Goal: Task Accomplishment & Management: Manage account settings

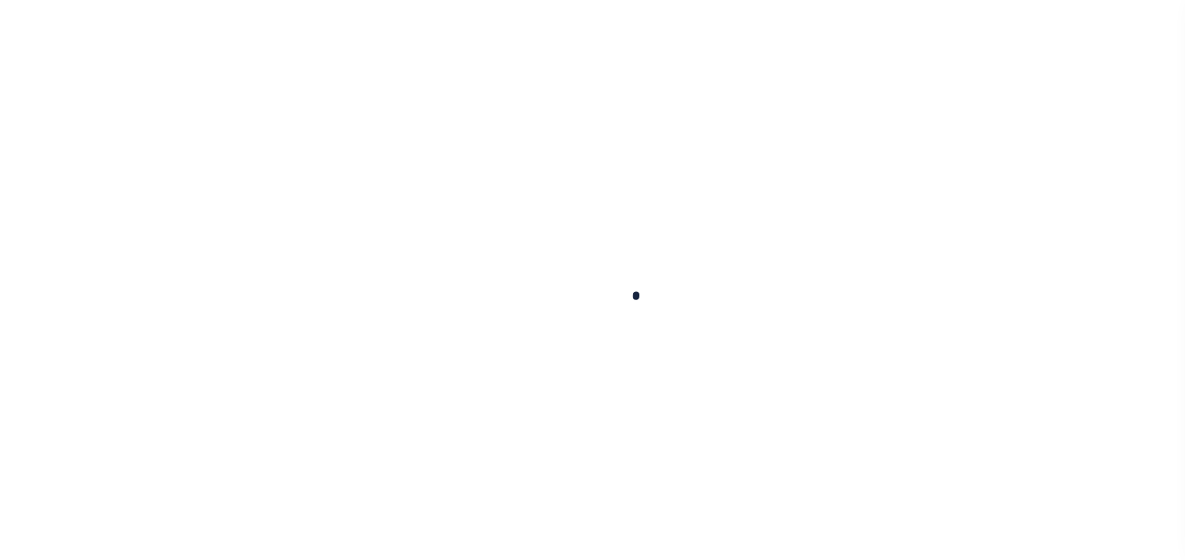
select select
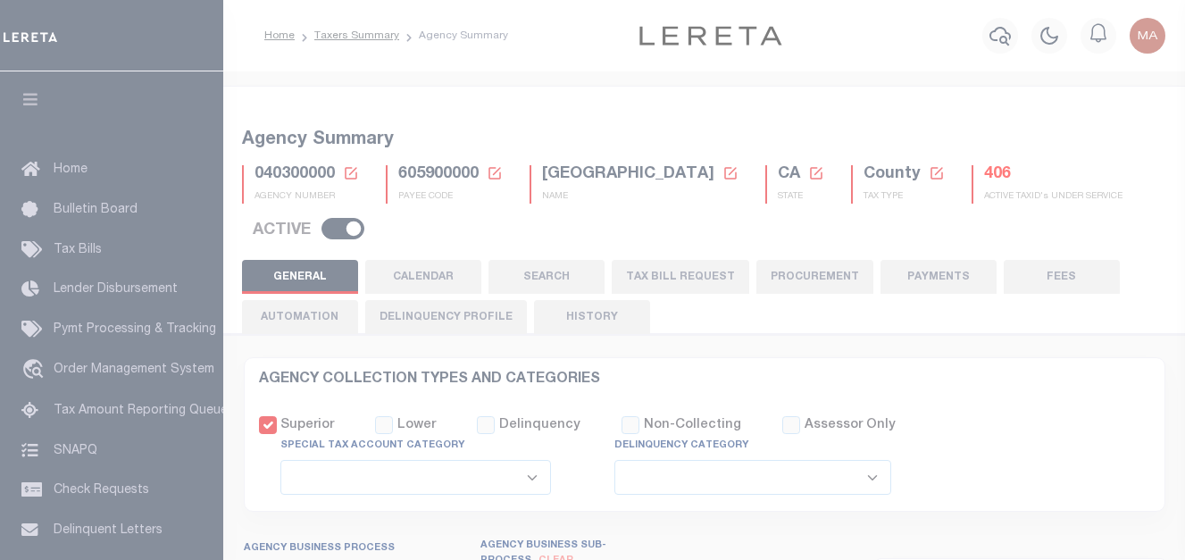
checkbox input "false"
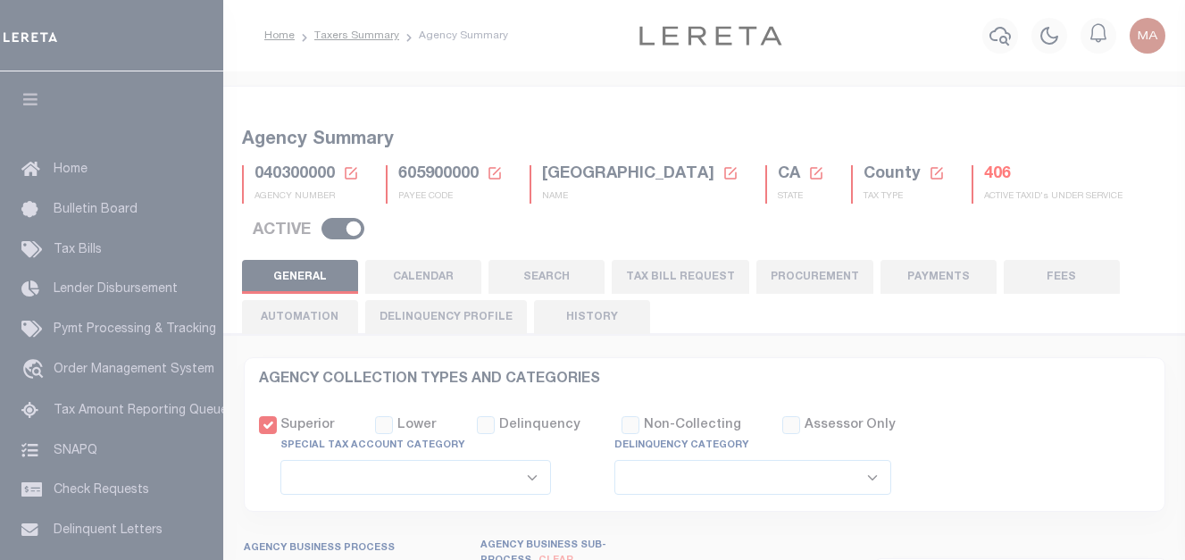
type input "605900000"
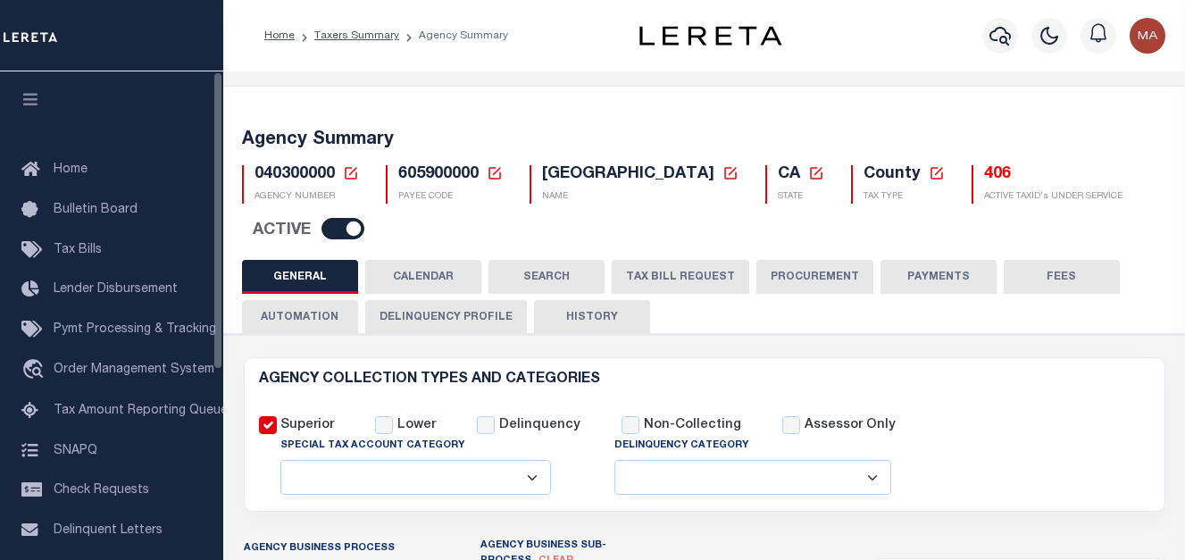
click at [38, 39] on img at bounding box center [31, 36] width 54 height 31
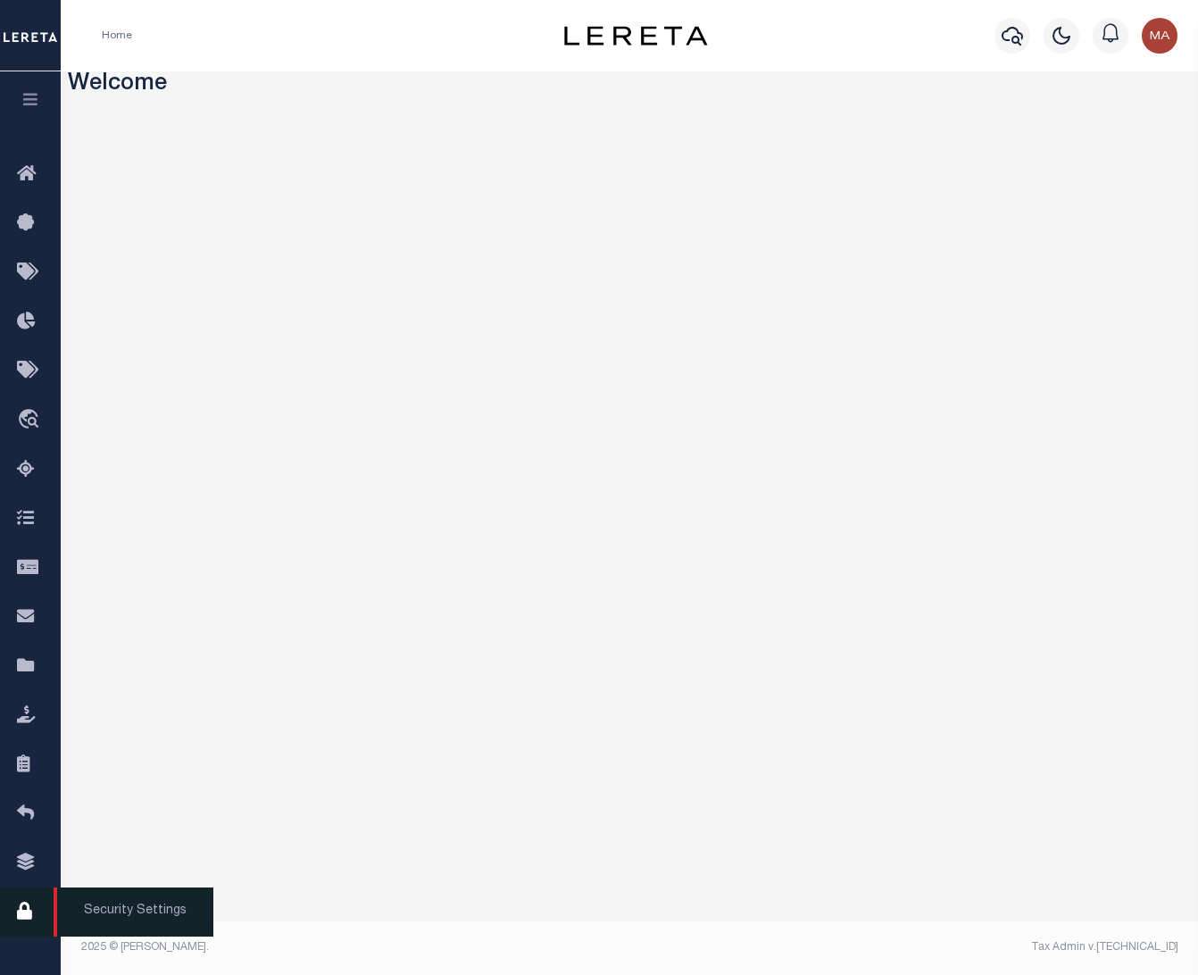
click at [35, 559] on icon at bounding box center [31, 912] width 29 height 22
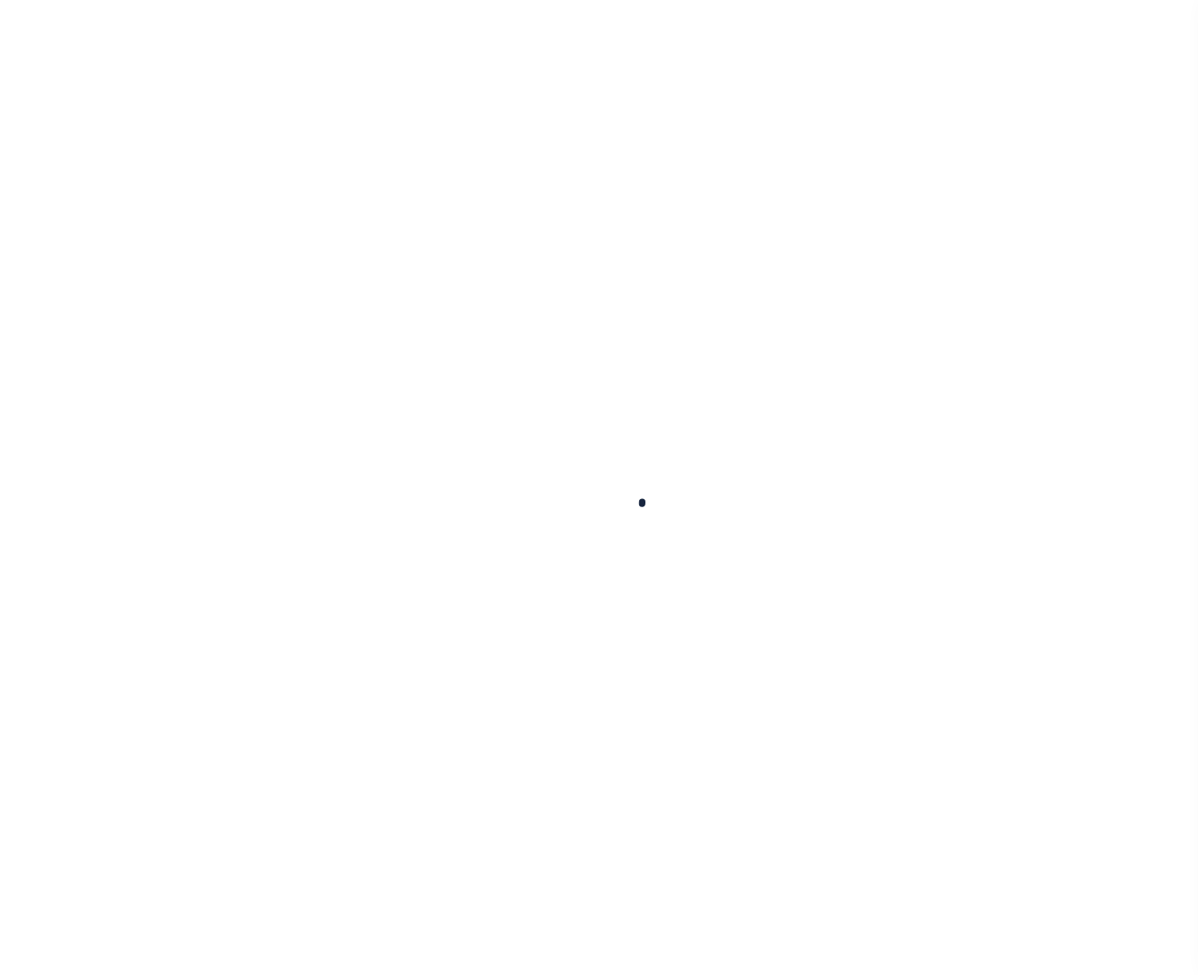
select select "100"
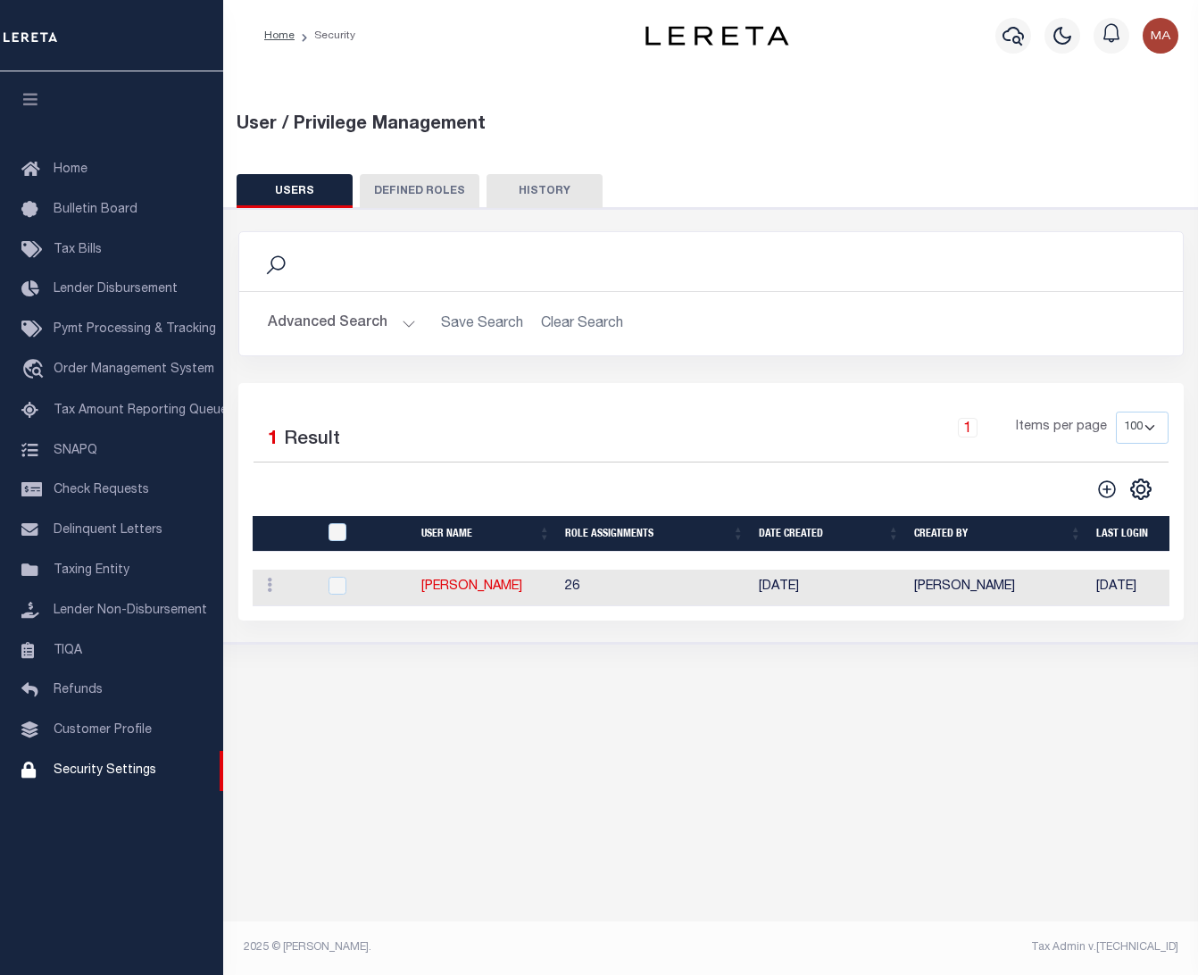
click at [384, 332] on button "Advanced Search" at bounding box center [342, 323] width 148 height 35
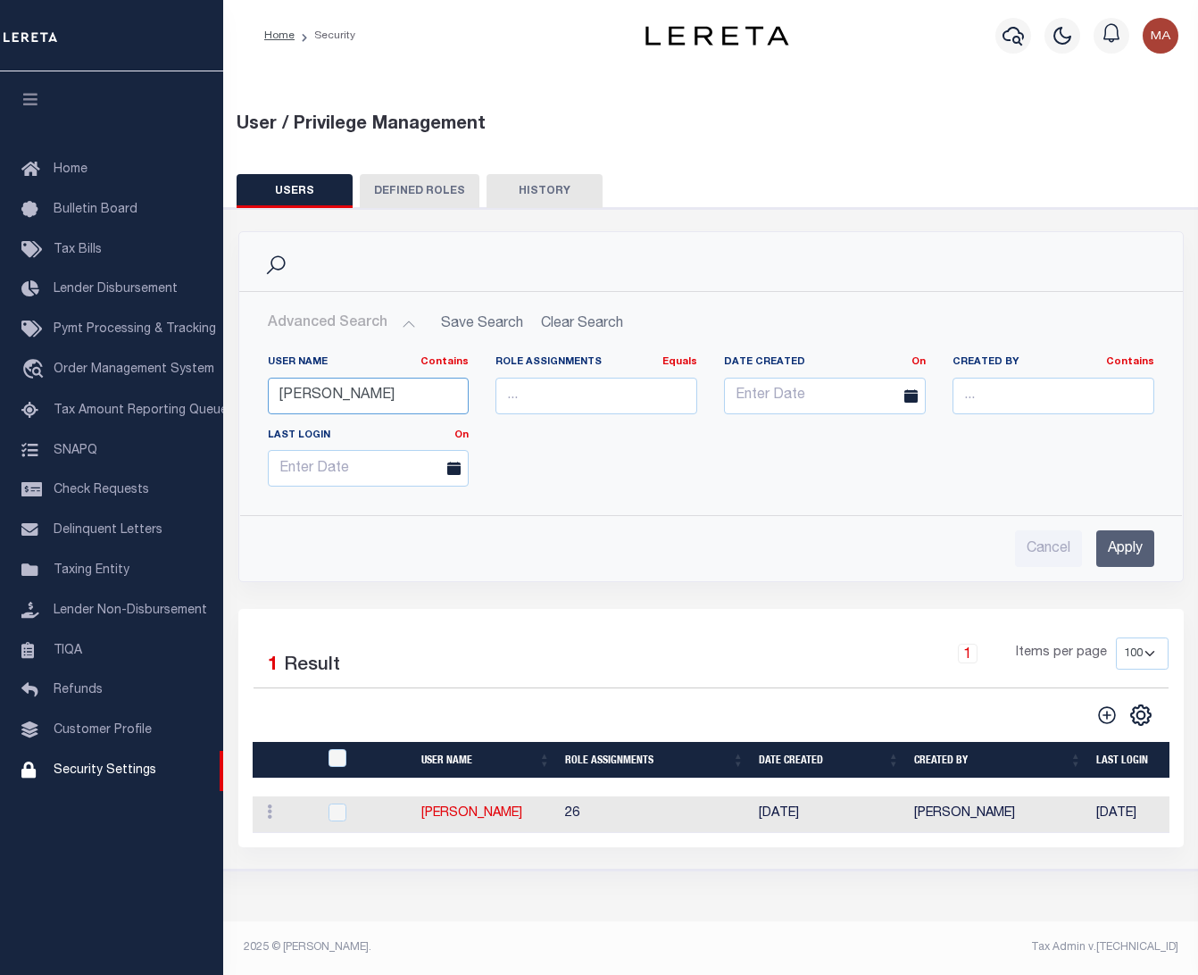
click at [387, 395] on input "jorge" at bounding box center [369, 396] width 202 height 37
type input "julio"
click at [1135, 558] on input "Apply" at bounding box center [1125, 548] width 58 height 37
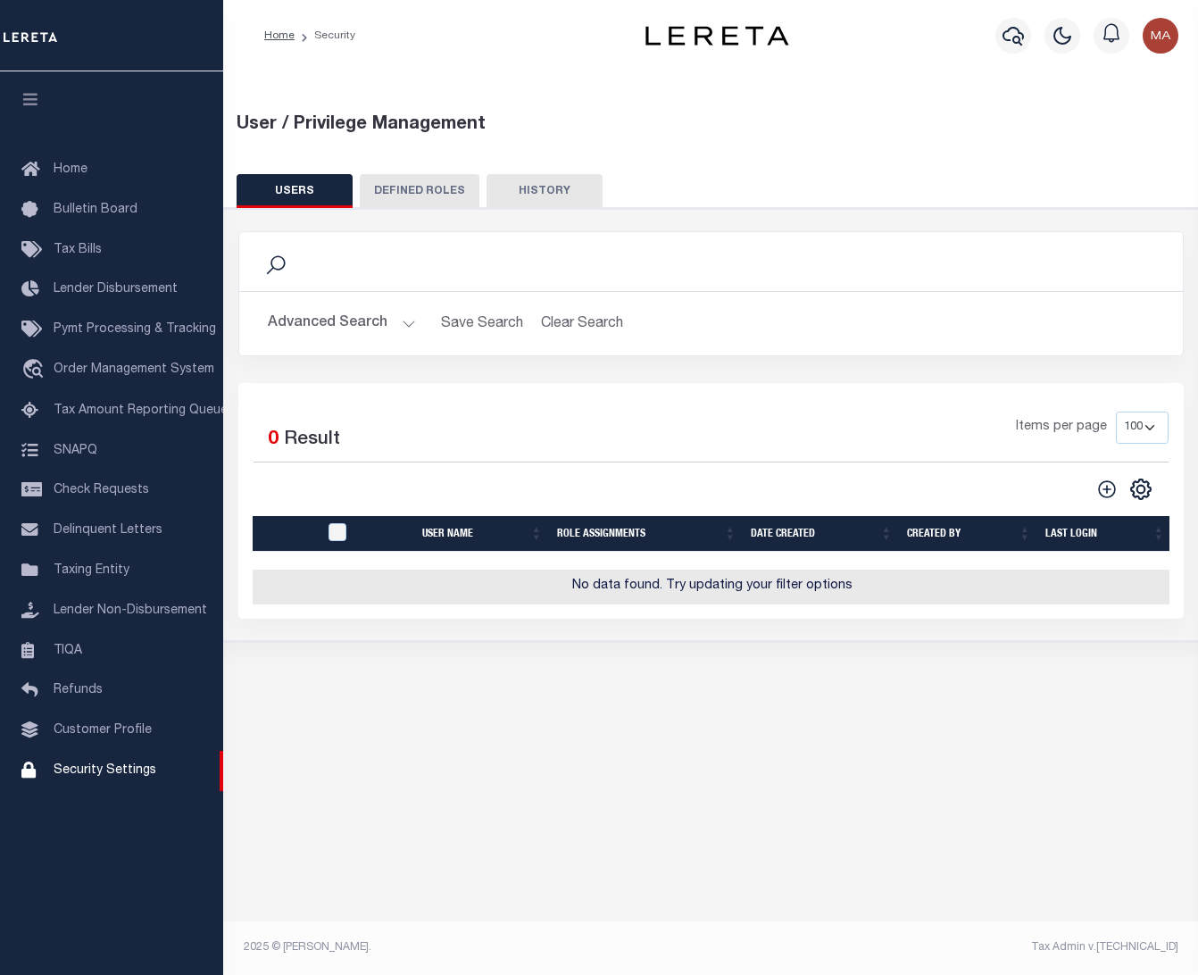
click at [327, 324] on button "Advanced Search" at bounding box center [342, 323] width 148 height 35
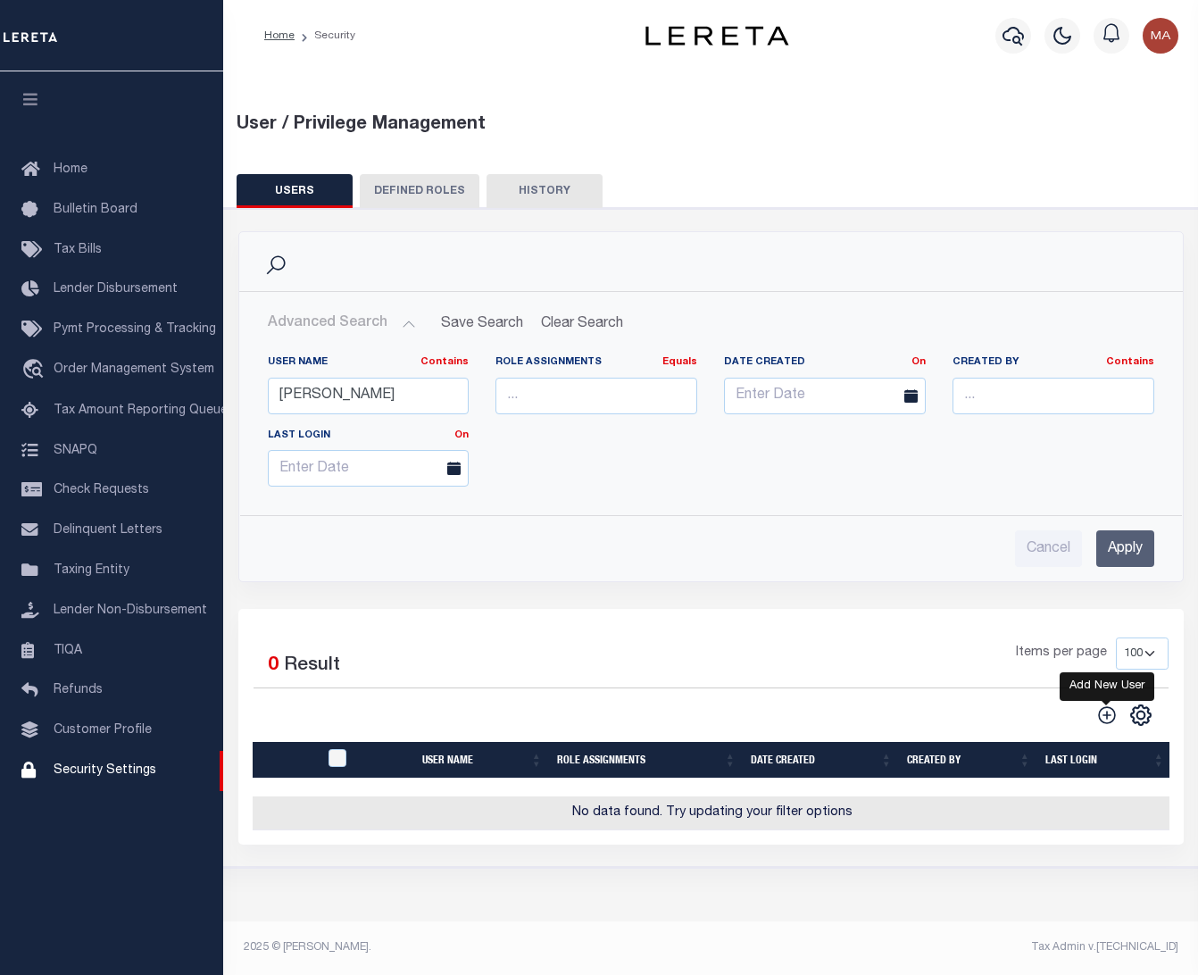
click at [1110, 727] on icon "" at bounding box center [1106, 714] width 23 height 23
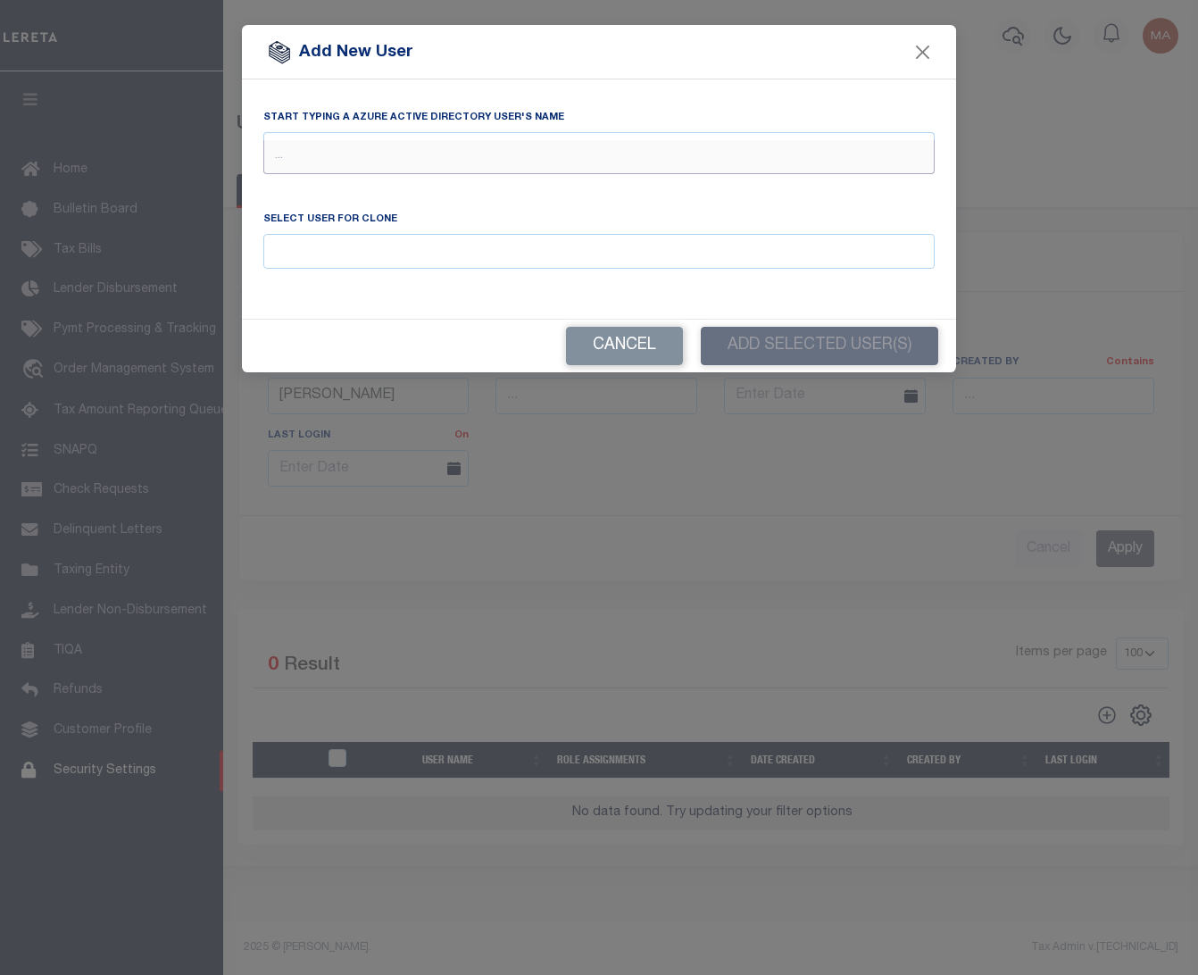
click at [411, 151] on input "text" at bounding box center [598, 157] width 671 height 34
type input "julio"
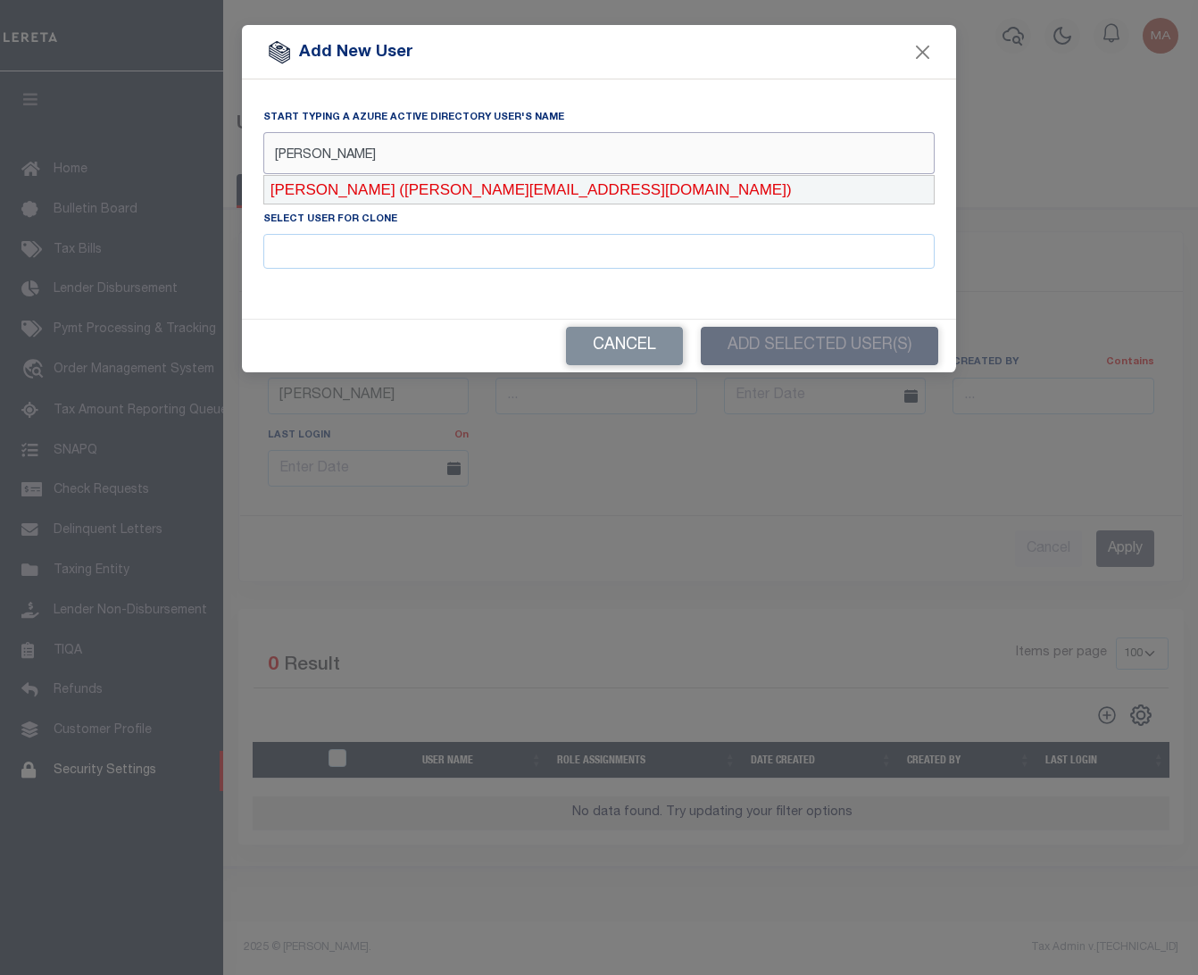
click at [443, 191] on div "Julio Villa (Julio.Villa@accumatch.com)" at bounding box center [599, 190] width 670 height 29
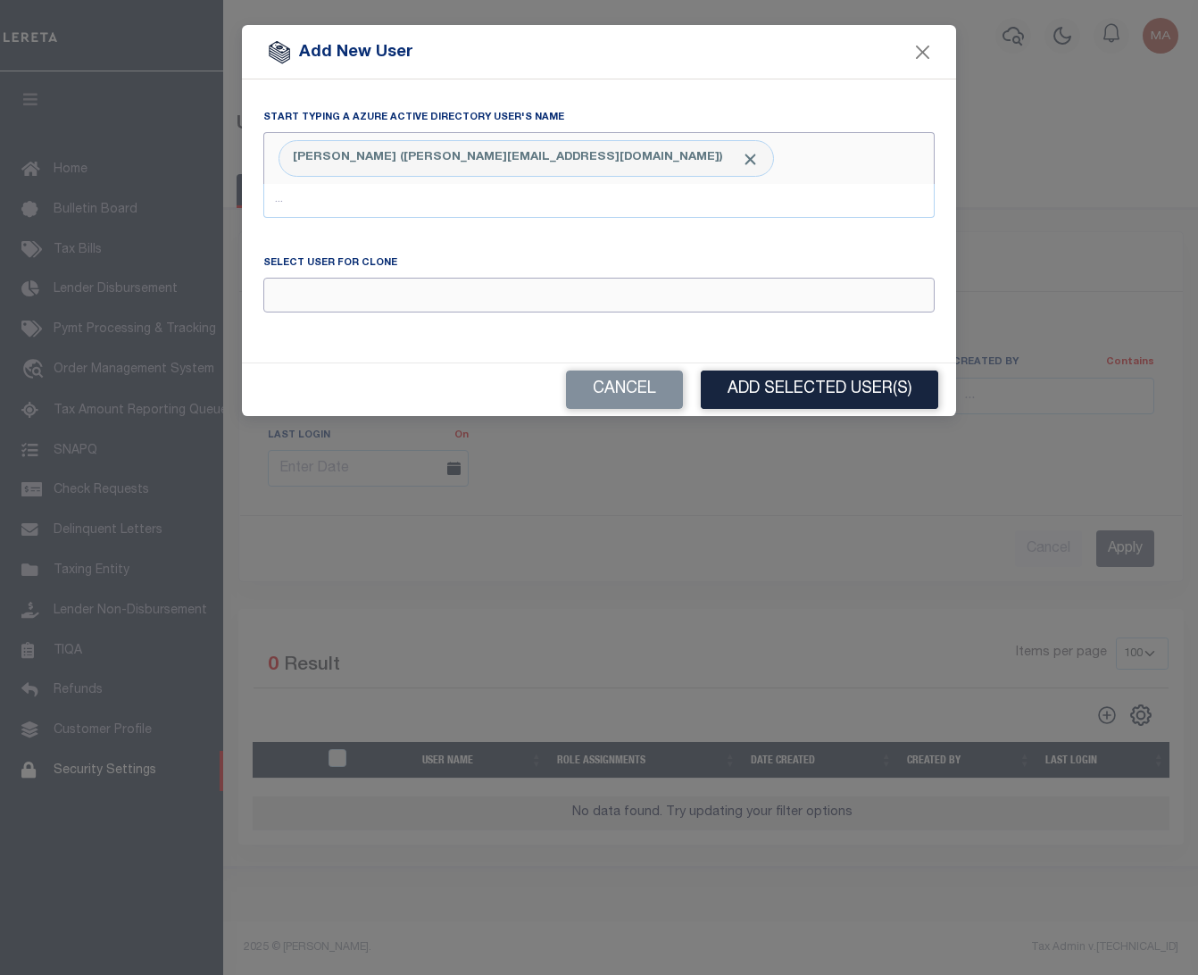
click at [300, 279] on input "Email" at bounding box center [598, 295] width 671 height 35
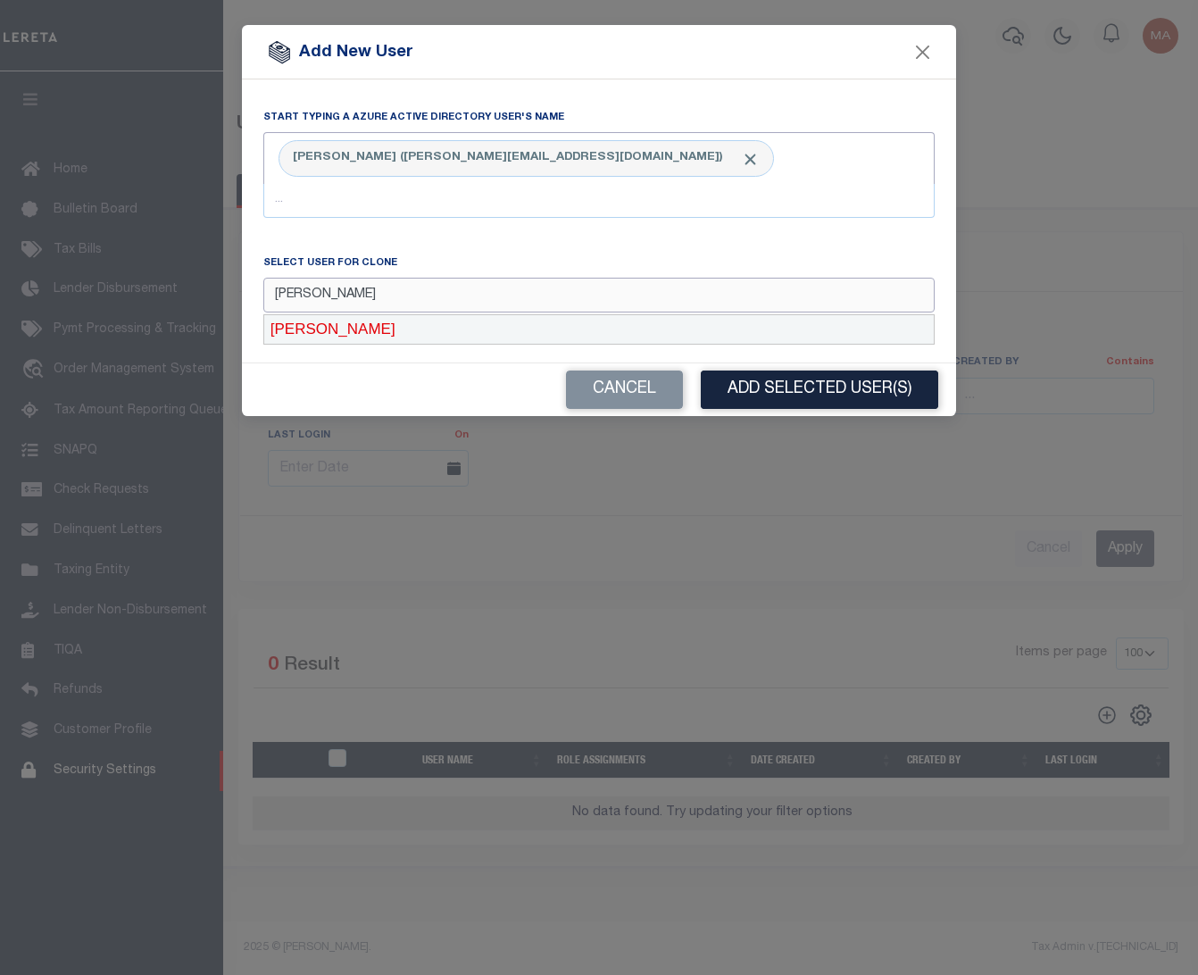
click at [360, 326] on div "Maria Alvarado" at bounding box center [599, 329] width 670 height 29
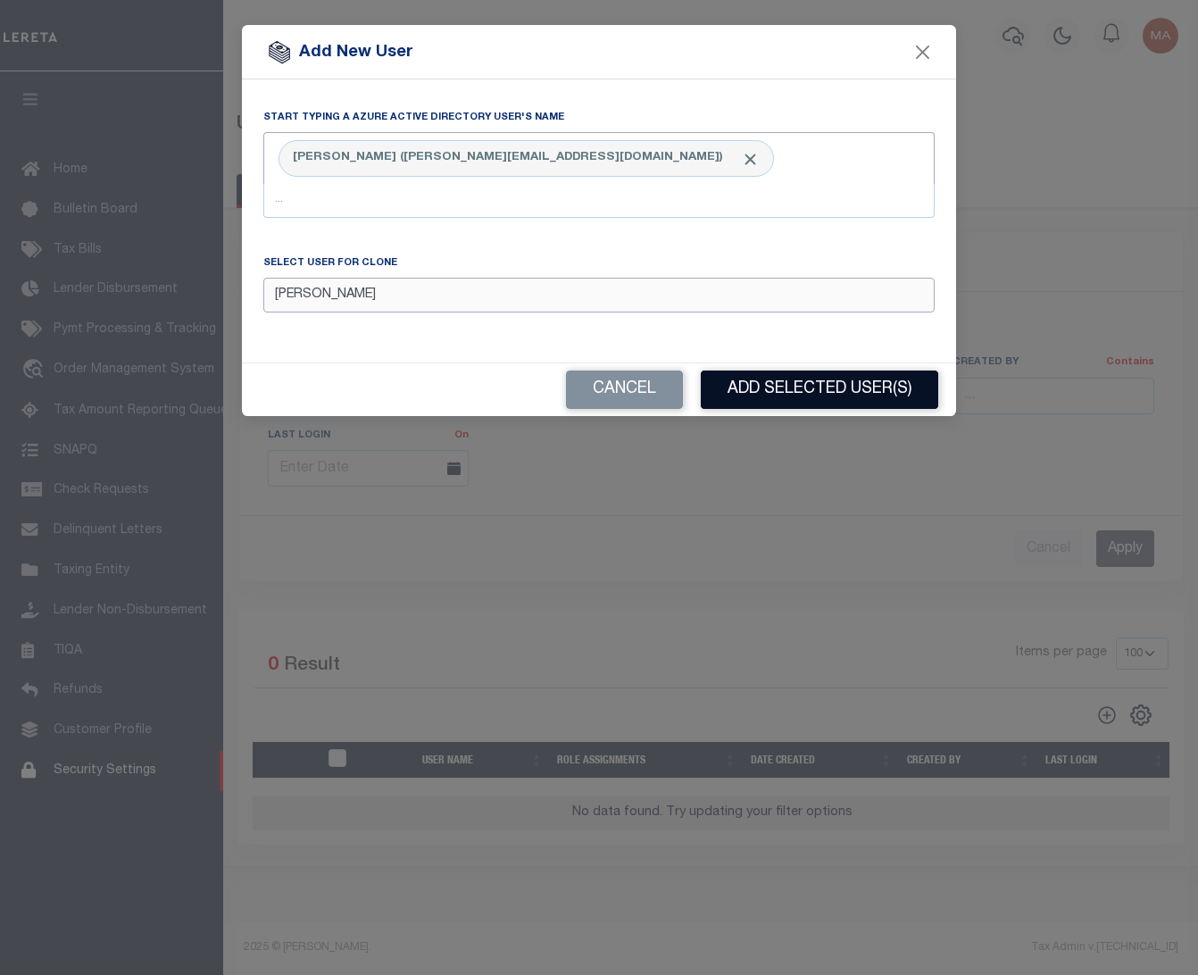
type input "Maria Alvarado"
click at [851, 394] on button "Add Selected User(s)" at bounding box center [819, 389] width 237 height 38
